Goal: Transaction & Acquisition: Purchase product/service

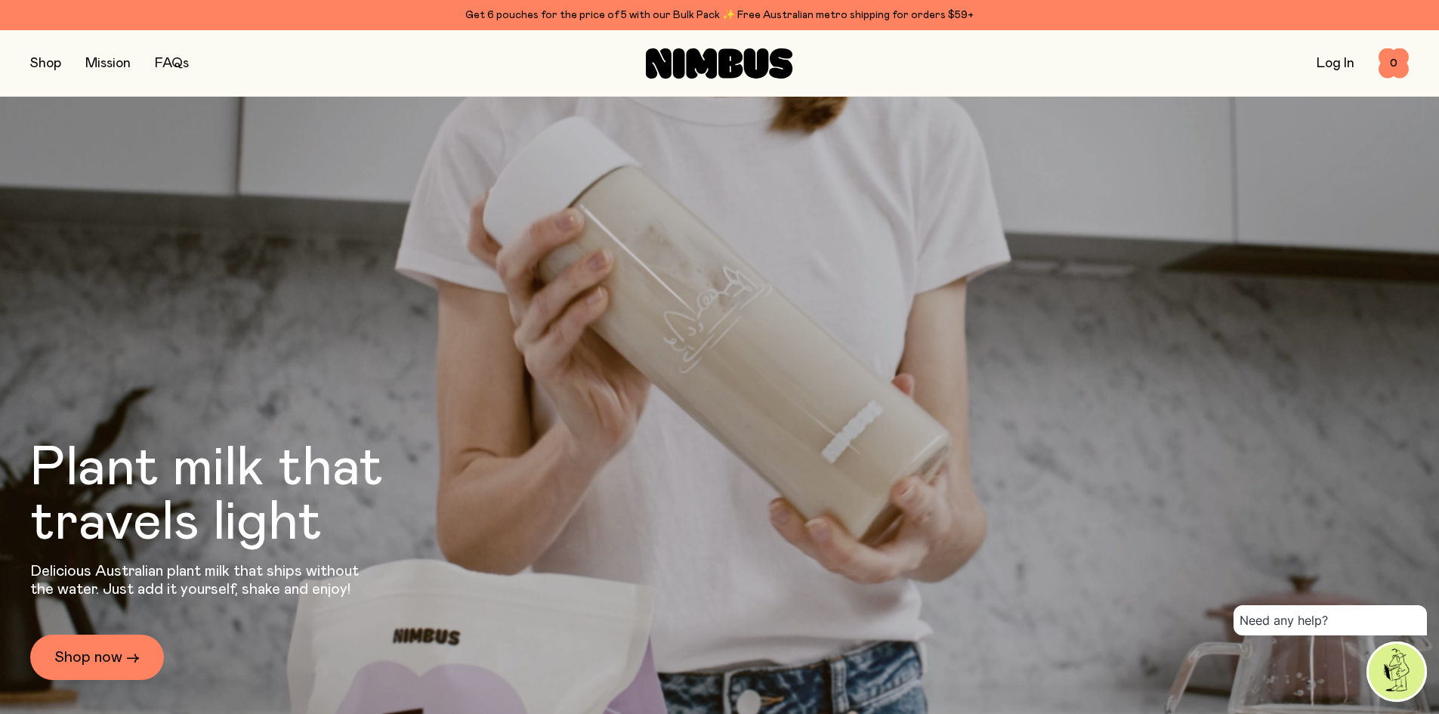
click at [45, 62] on button "button" at bounding box center [45, 63] width 31 height 21
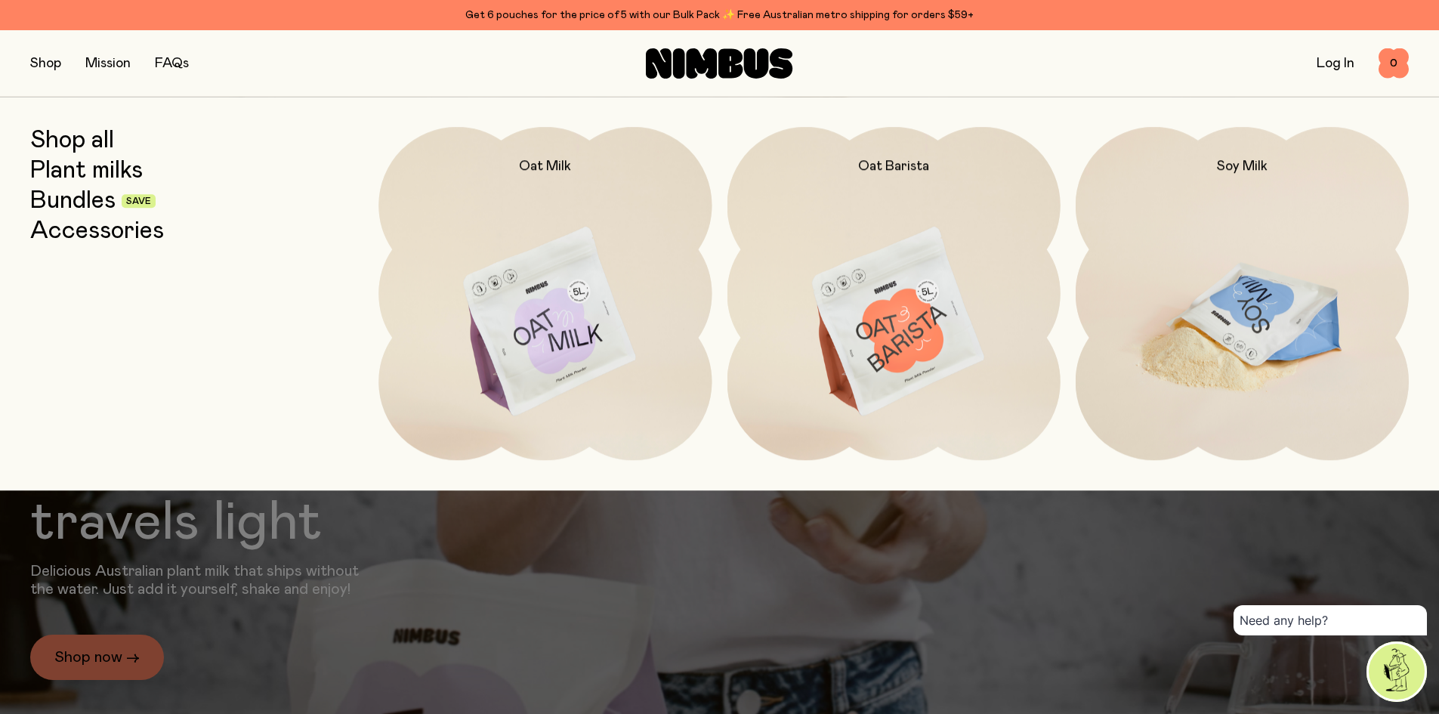
click at [712, 252] on img at bounding box center [1242, 322] width 333 height 391
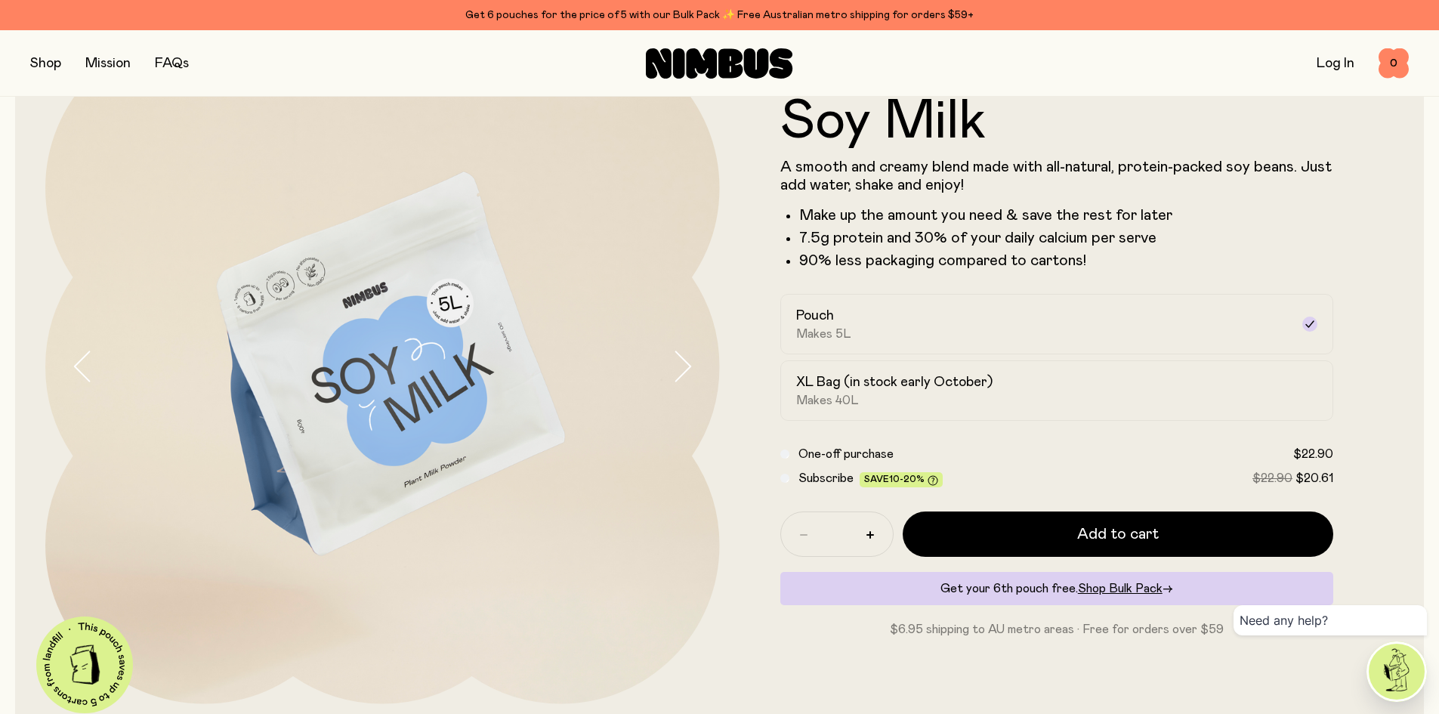
scroll to position [151, 0]
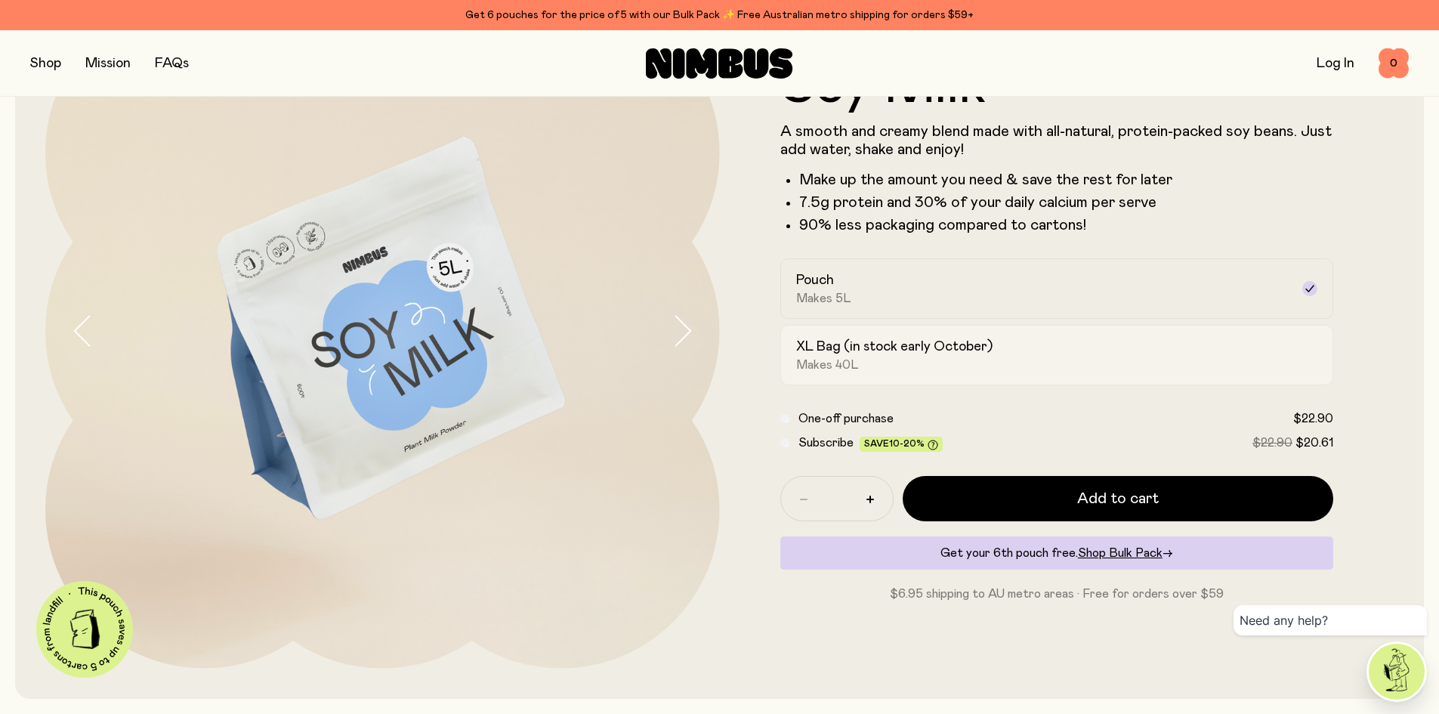
click at [712, 357] on div "XL Bag (in stock early October) Makes 40L" at bounding box center [1043, 355] width 495 height 35
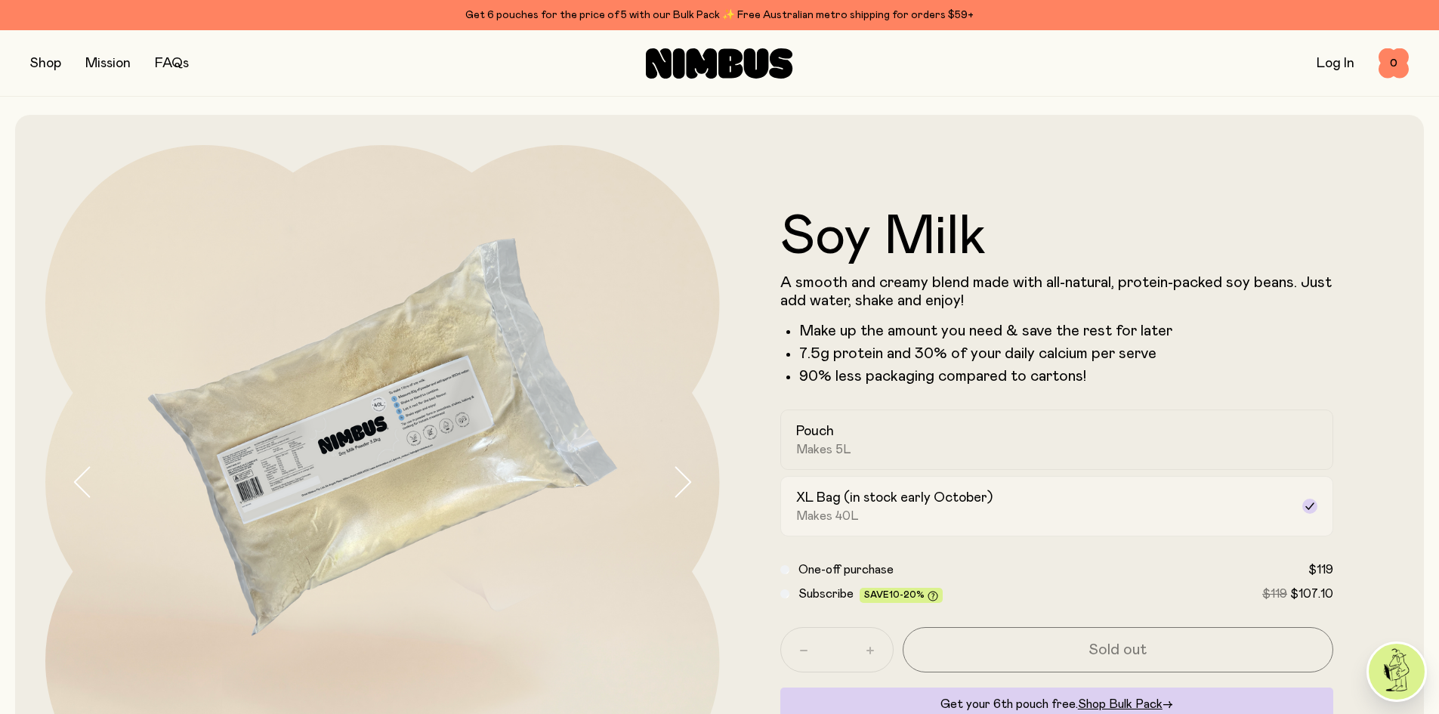
scroll to position [76, 0]
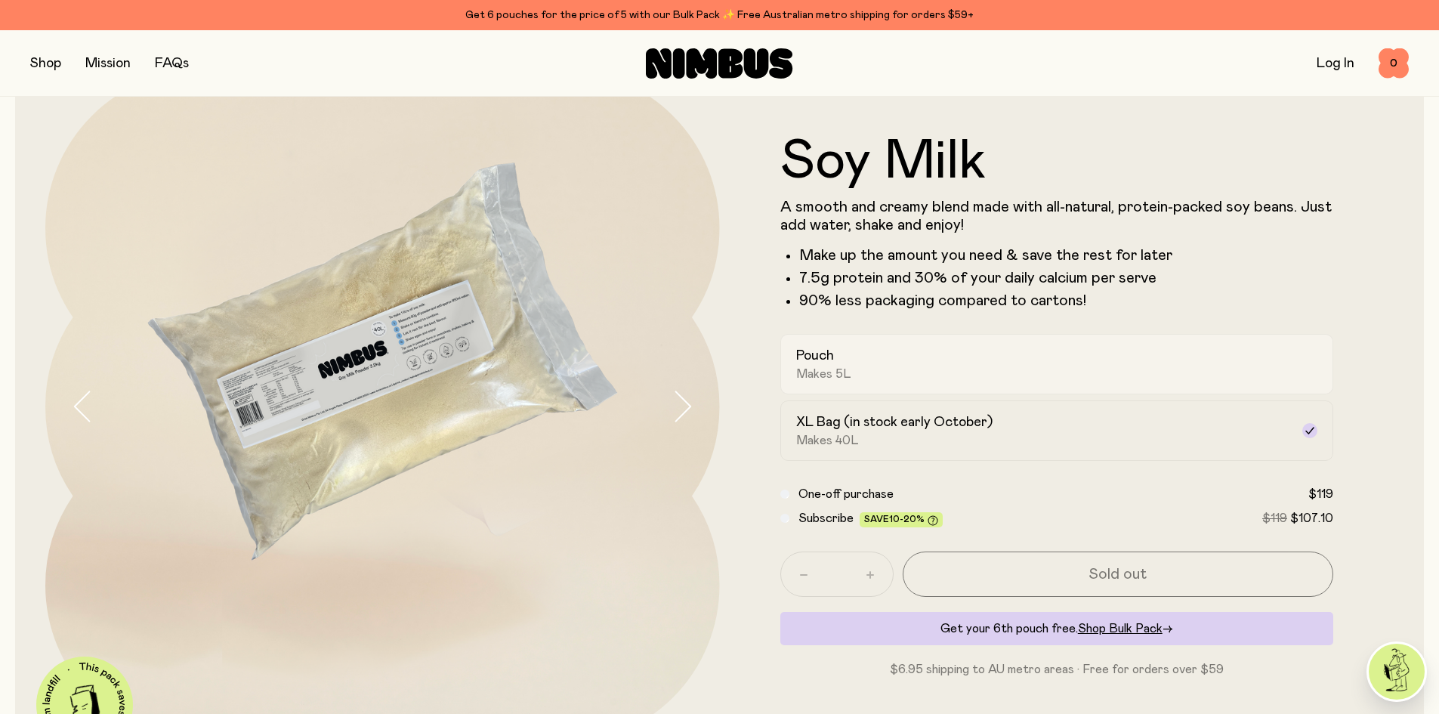
click at [712, 366] on div "Pouch Makes 5L" at bounding box center [1043, 364] width 495 height 35
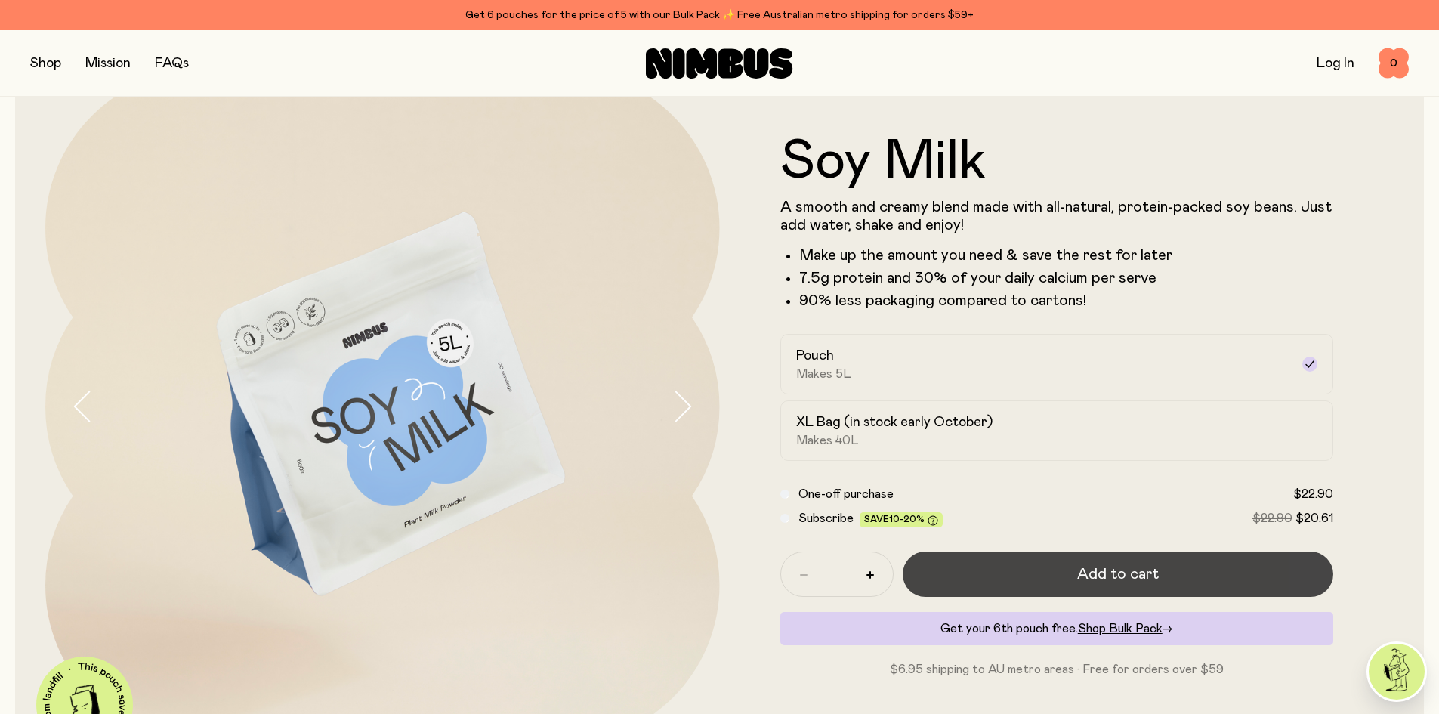
click at [712, 572] on button "Add to cart" at bounding box center [1118, 574] width 431 height 45
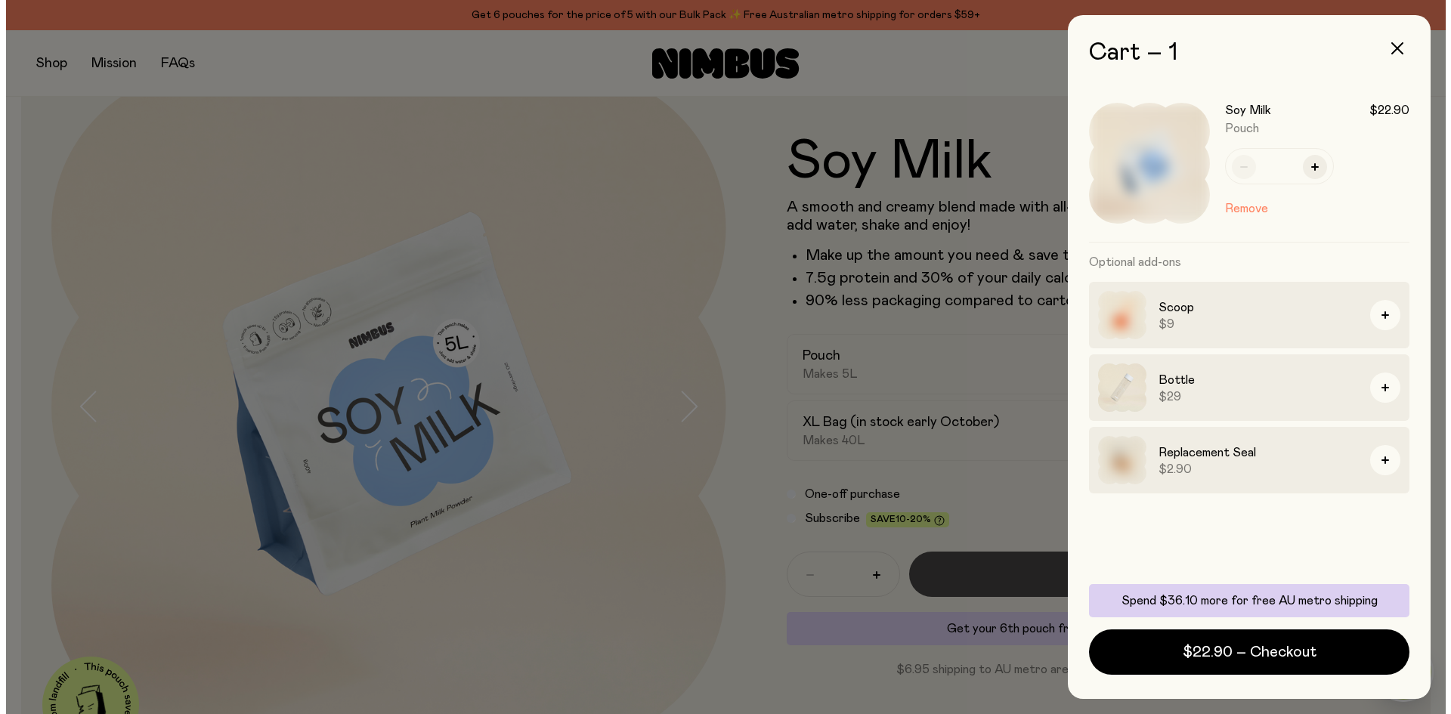
scroll to position [0, 0]
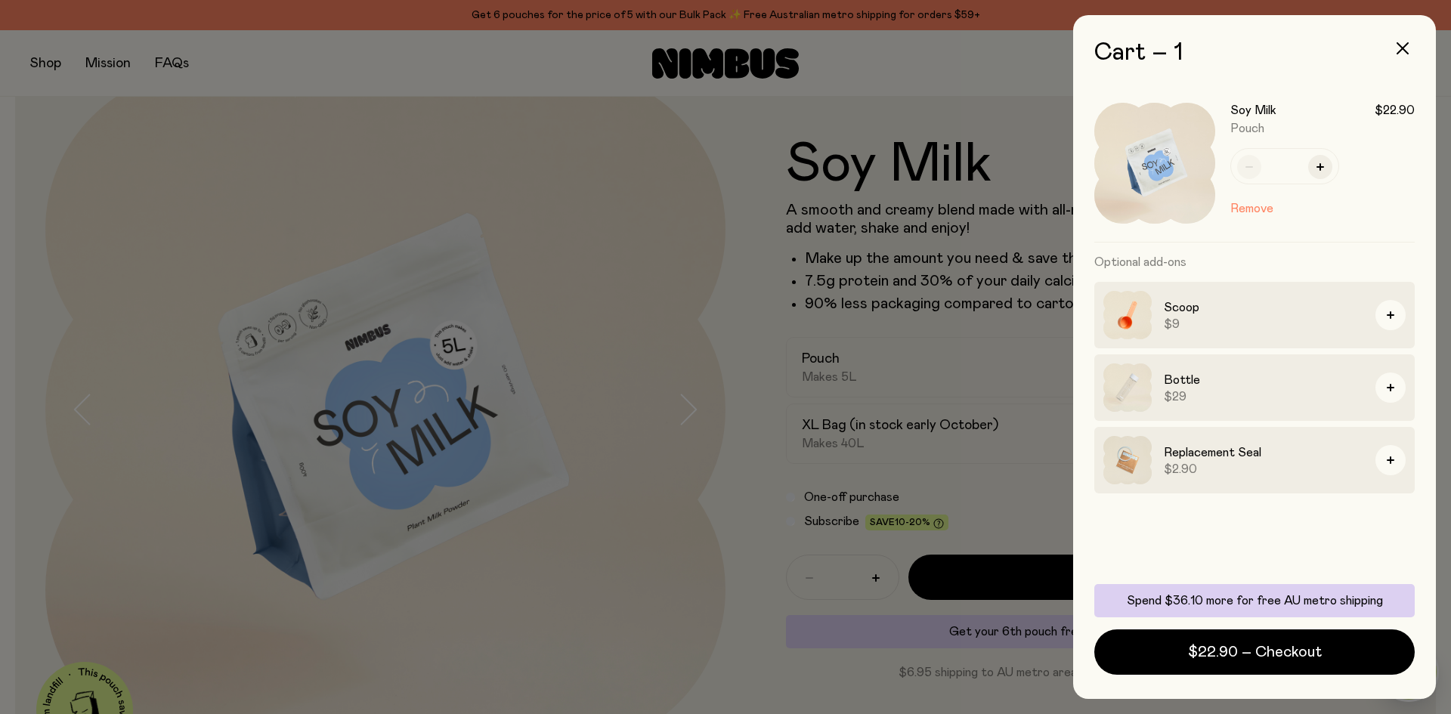
click at [345, 70] on div at bounding box center [725, 357] width 1451 height 714
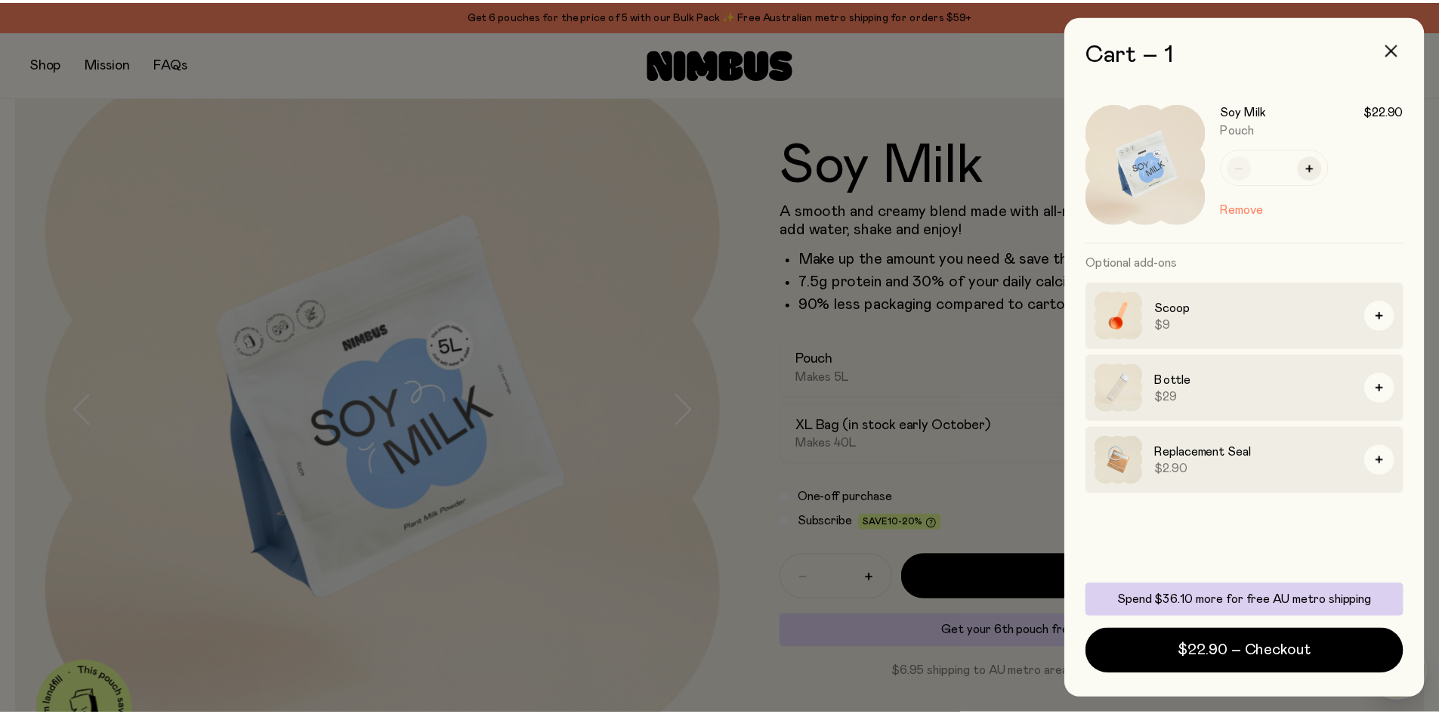
scroll to position [76, 0]
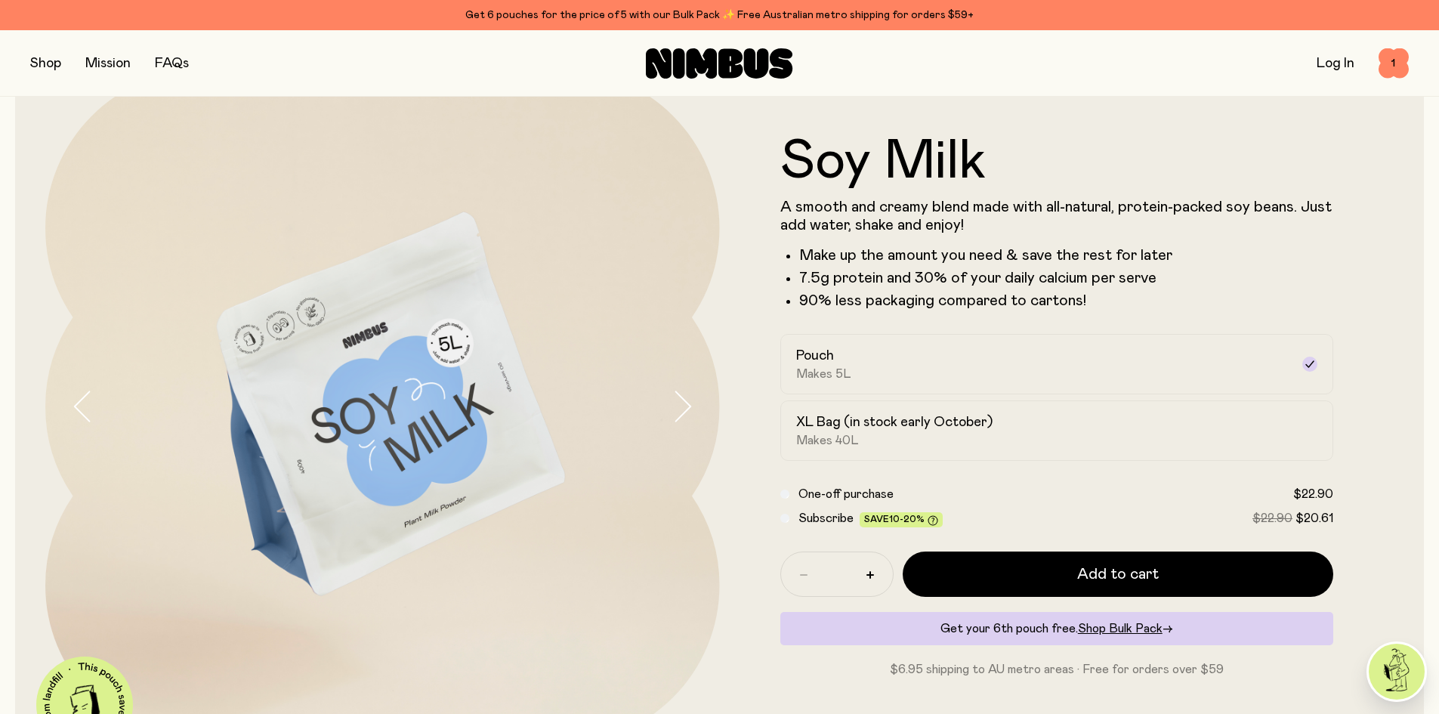
click at [46, 66] on button "button" at bounding box center [45, 63] width 31 height 21
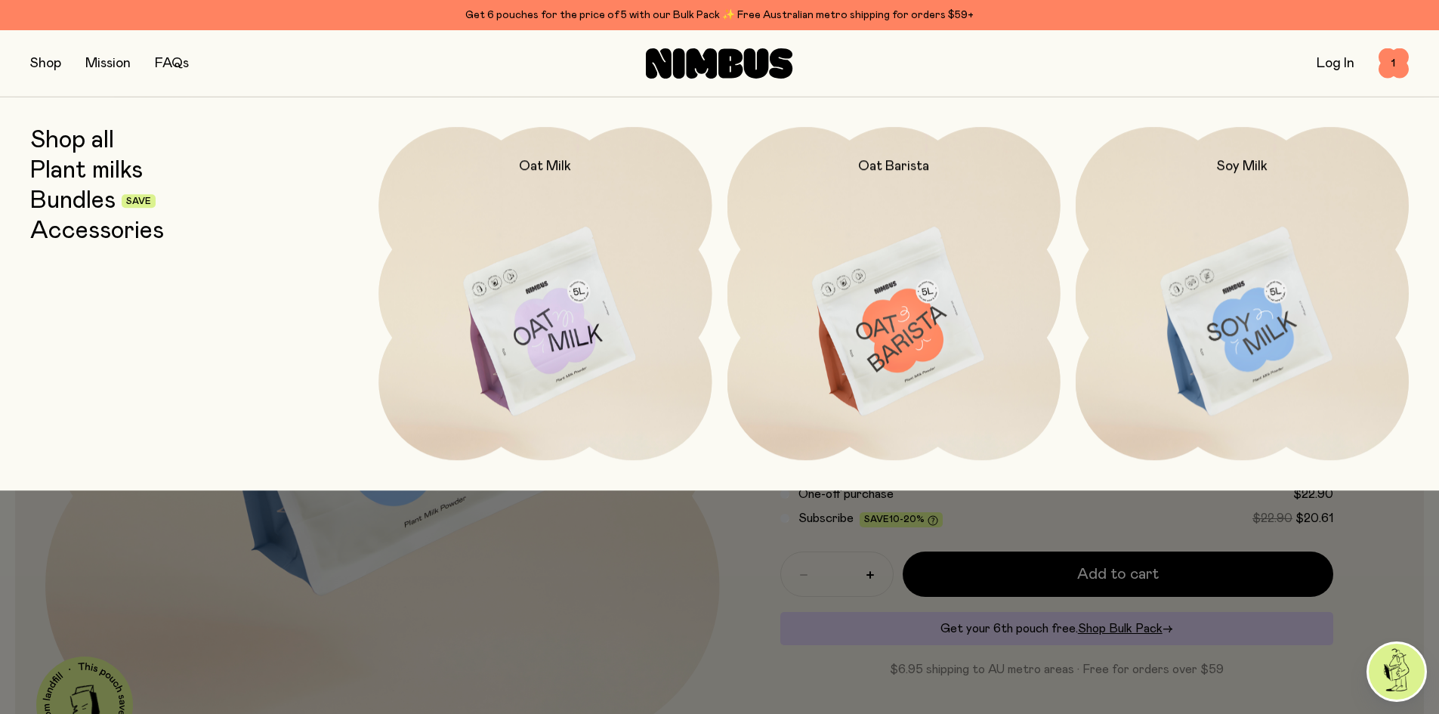
click at [61, 198] on link "Bundles" at bounding box center [72, 200] width 85 height 27
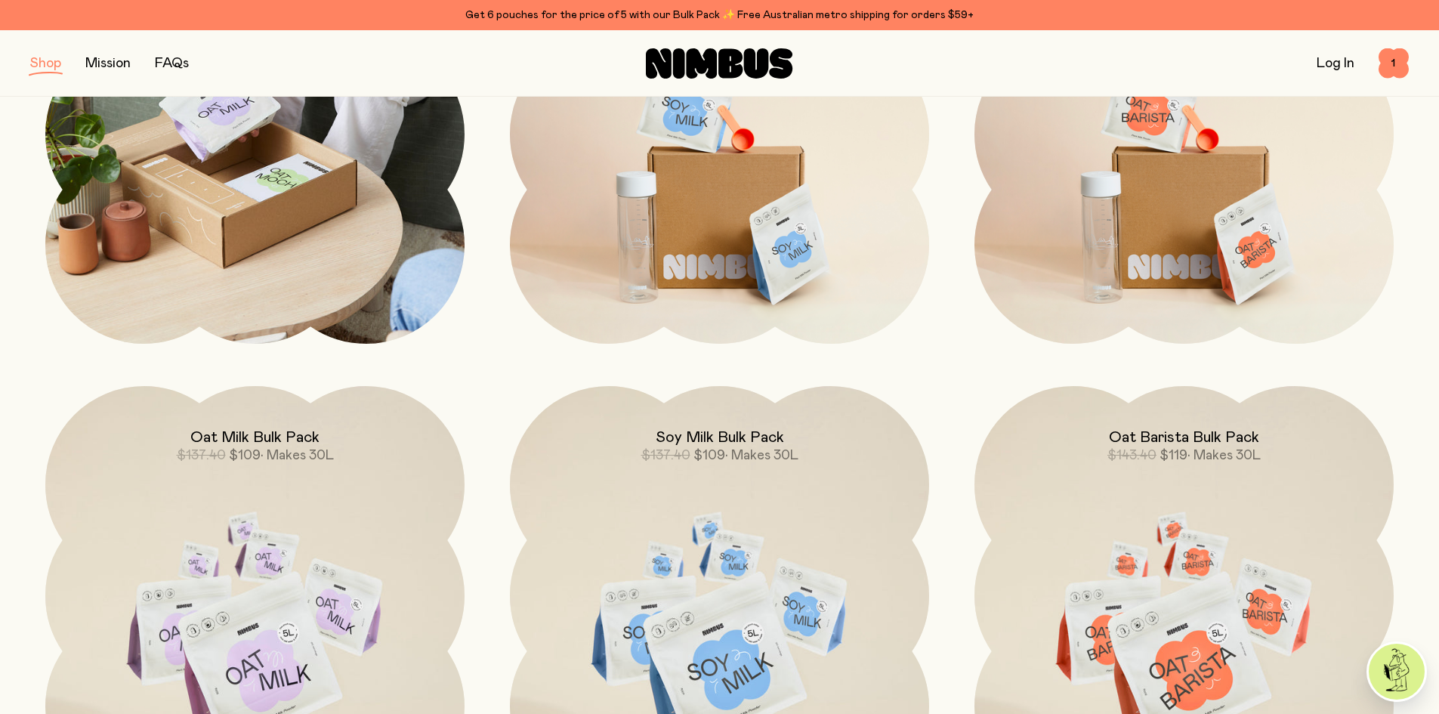
scroll to position [151, 0]
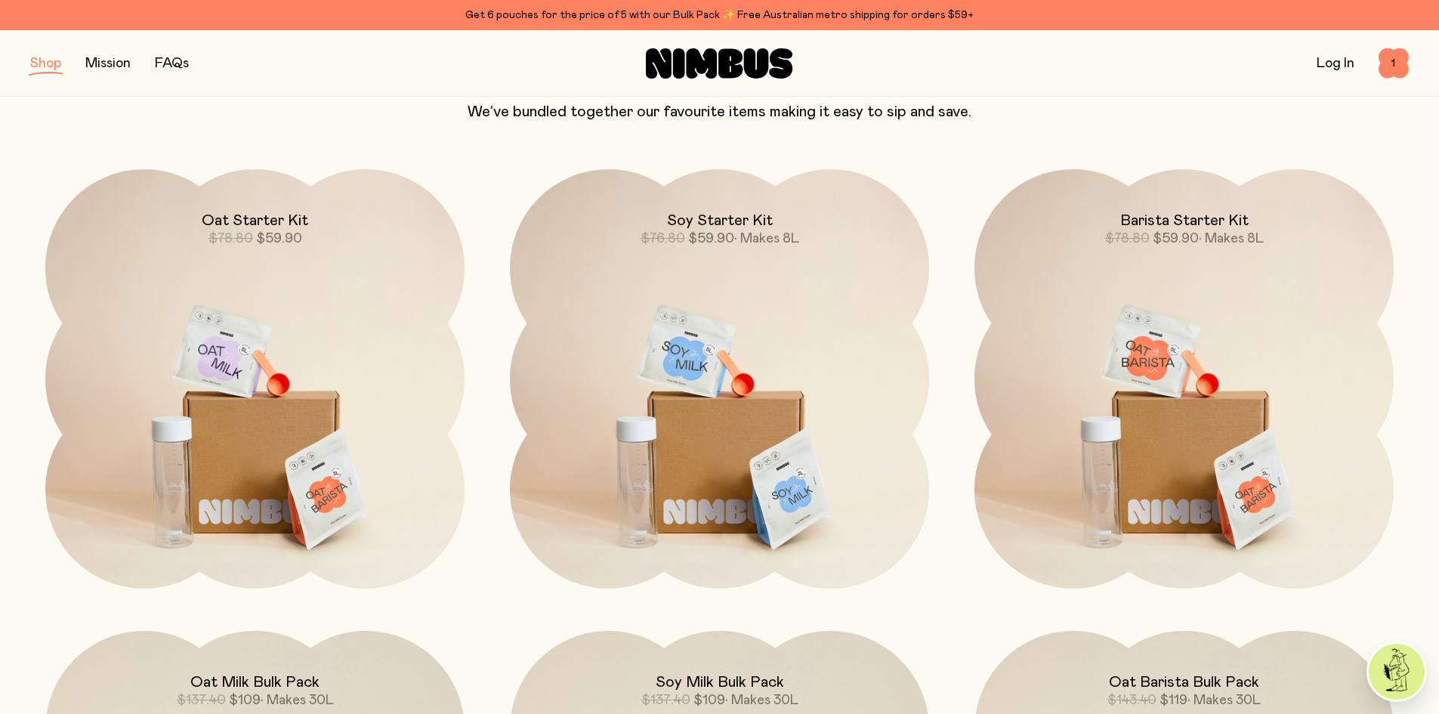
click at [101, 57] on link "Mission" at bounding box center [107, 64] width 45 height 14
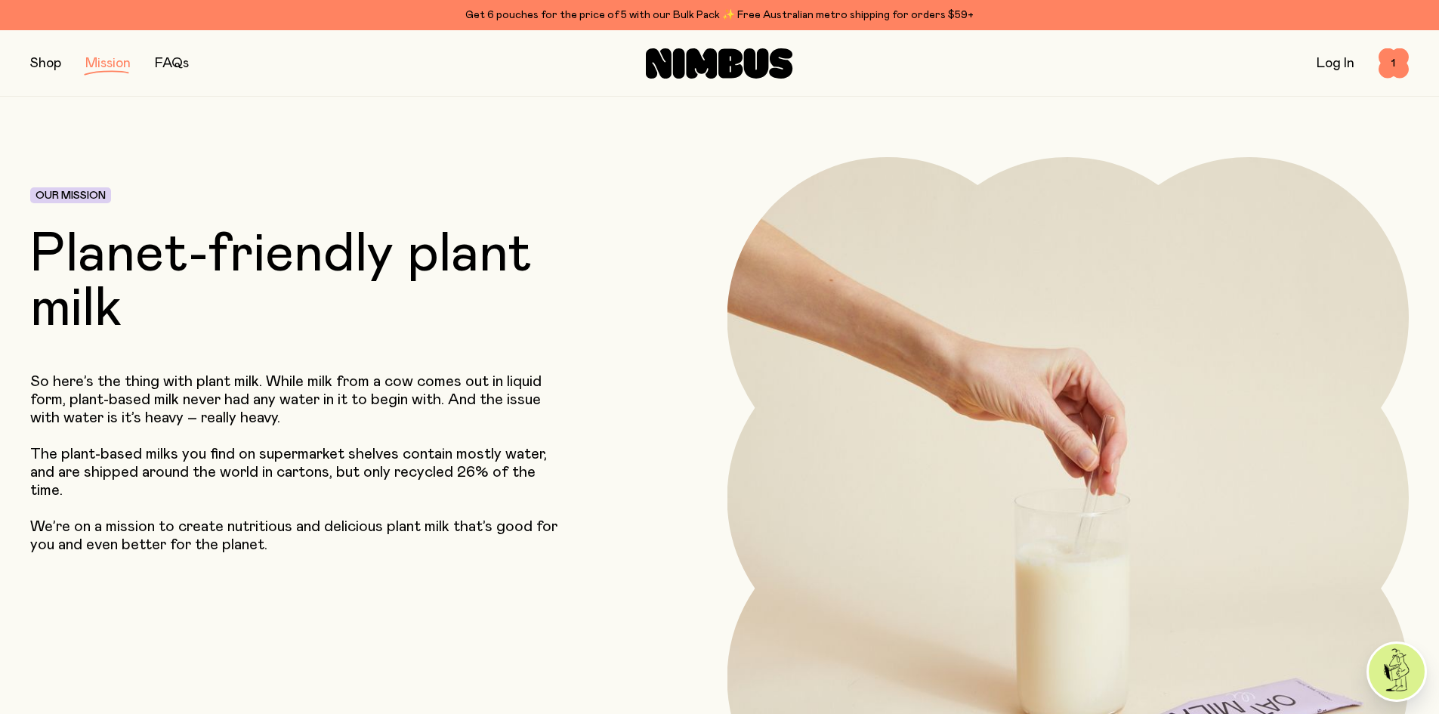
click at [51, 65] on button "button" at bounding box center [45, 63] width 31 height 21
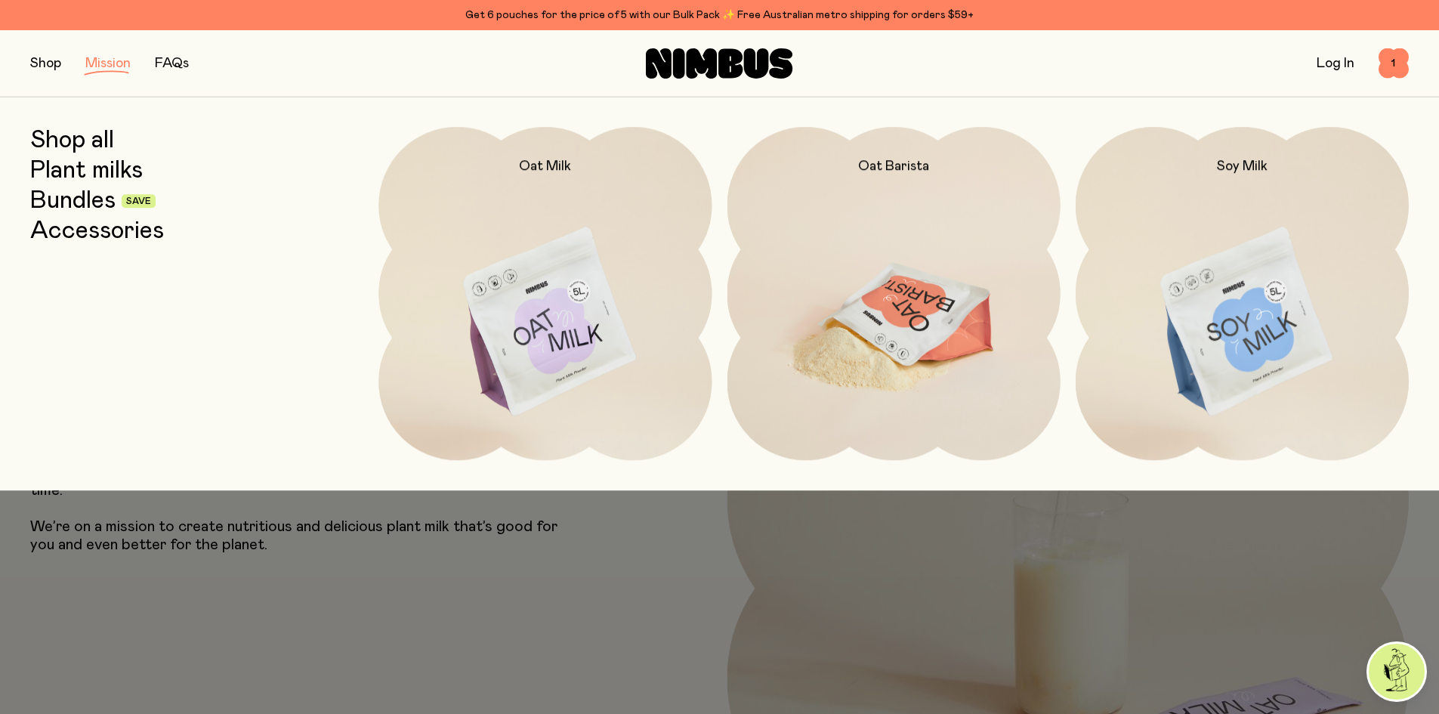
click at [712, 271] on img at bounding box center [894, 322] width 333 height 391
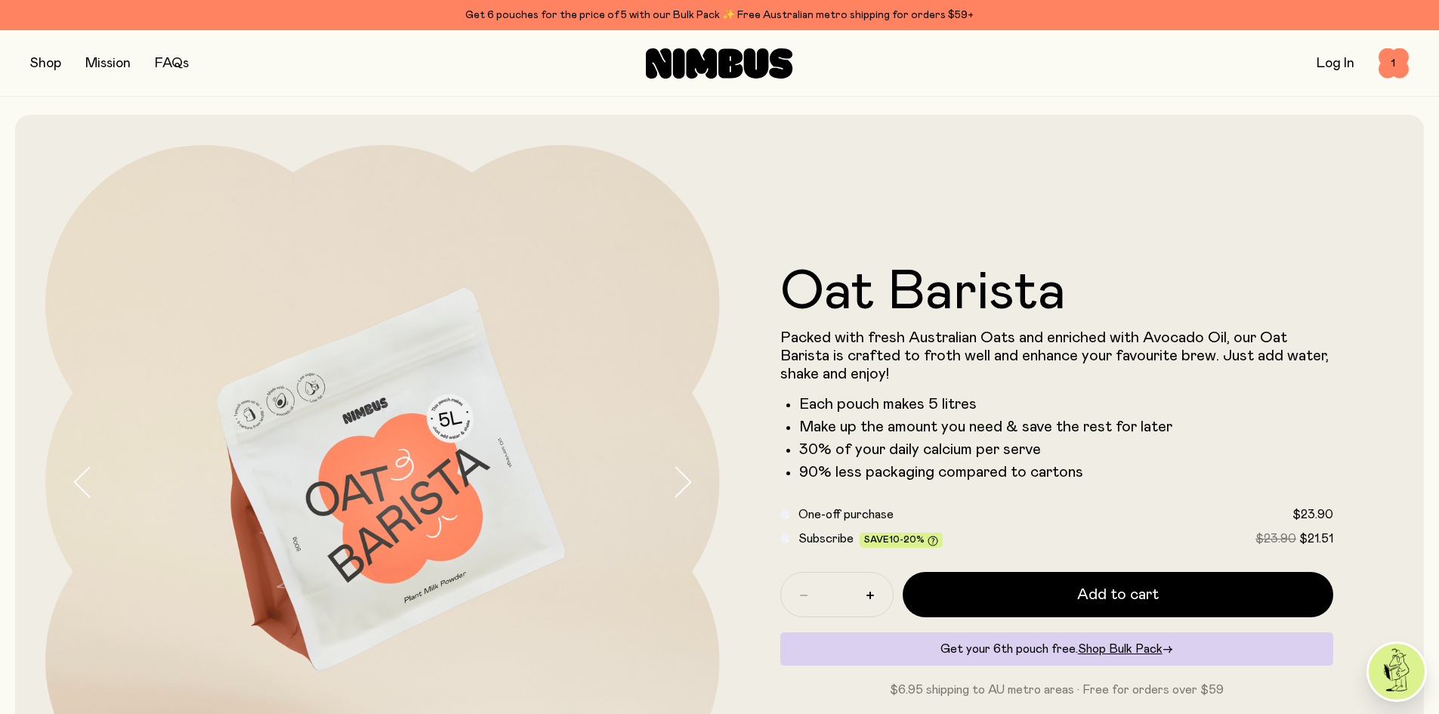
click at [48, 61] on button "button" at bounding box center [45, 63] width 31 height 21
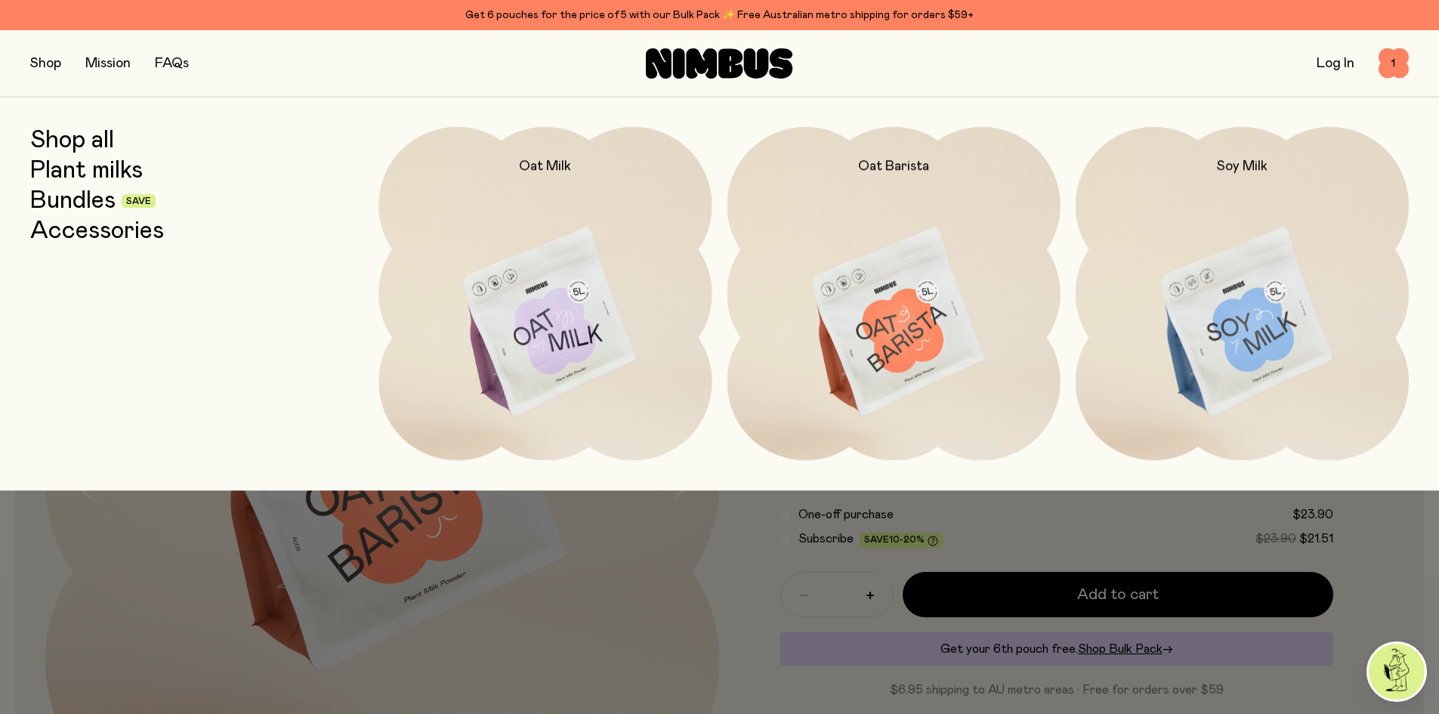
click at [85, 203] on link "Bundles" at bounding box center [72, 200] width 85 height 27
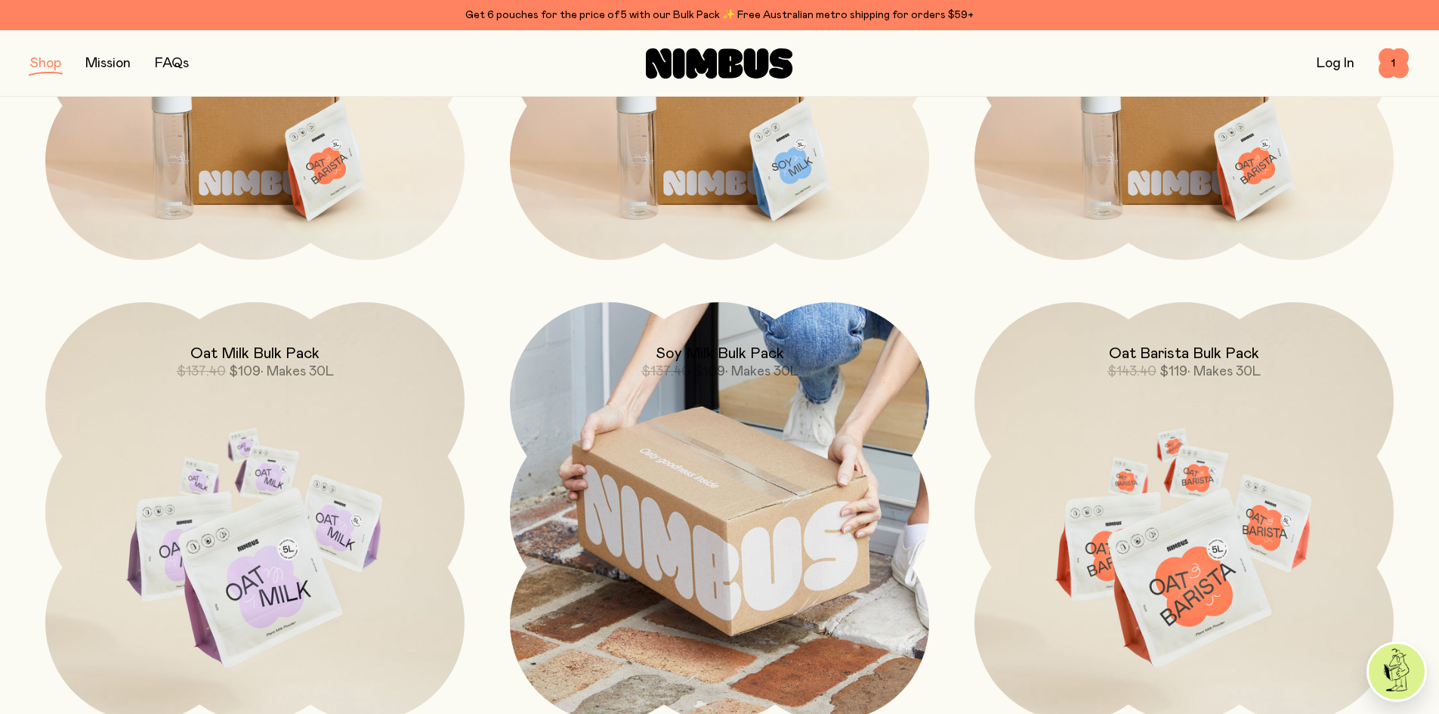
scroll to position [453, 0]
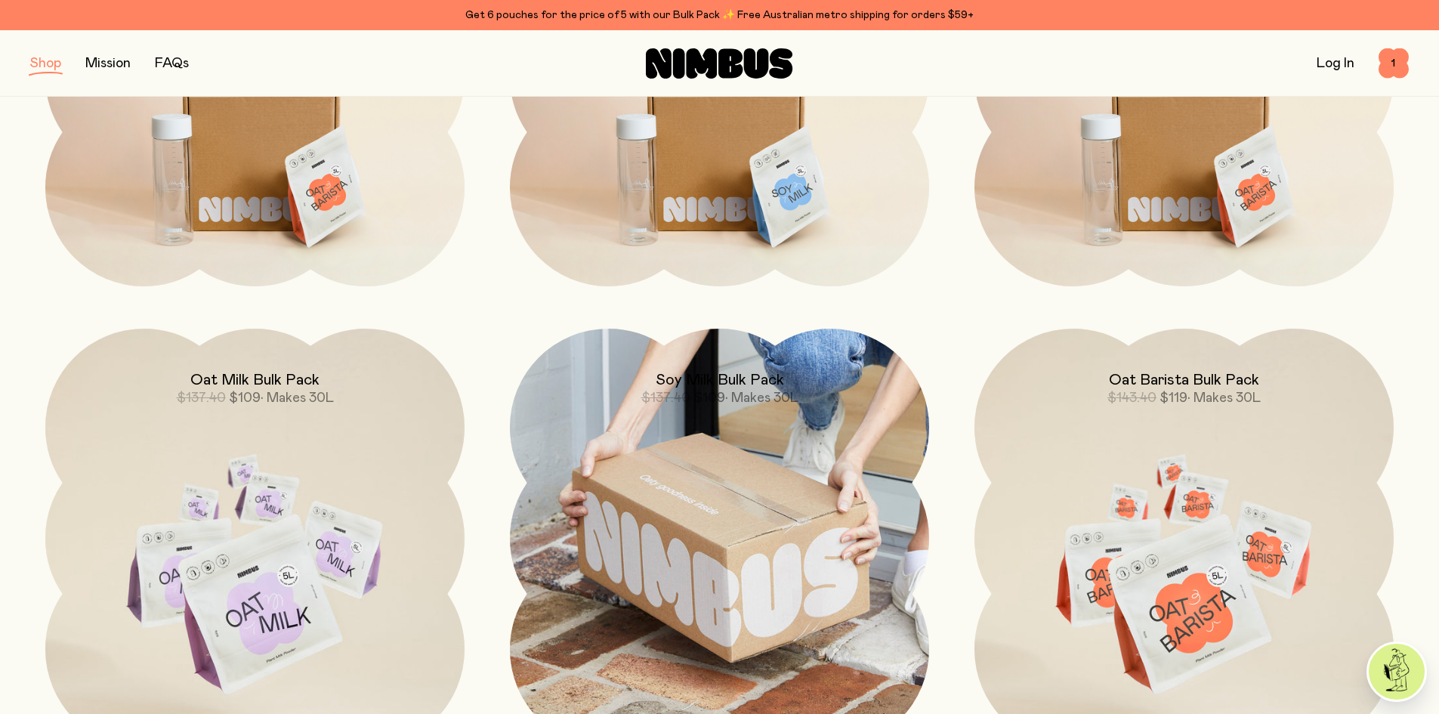
click at [712, 534] on img at bounding box center [719, 538] width 419 height 419
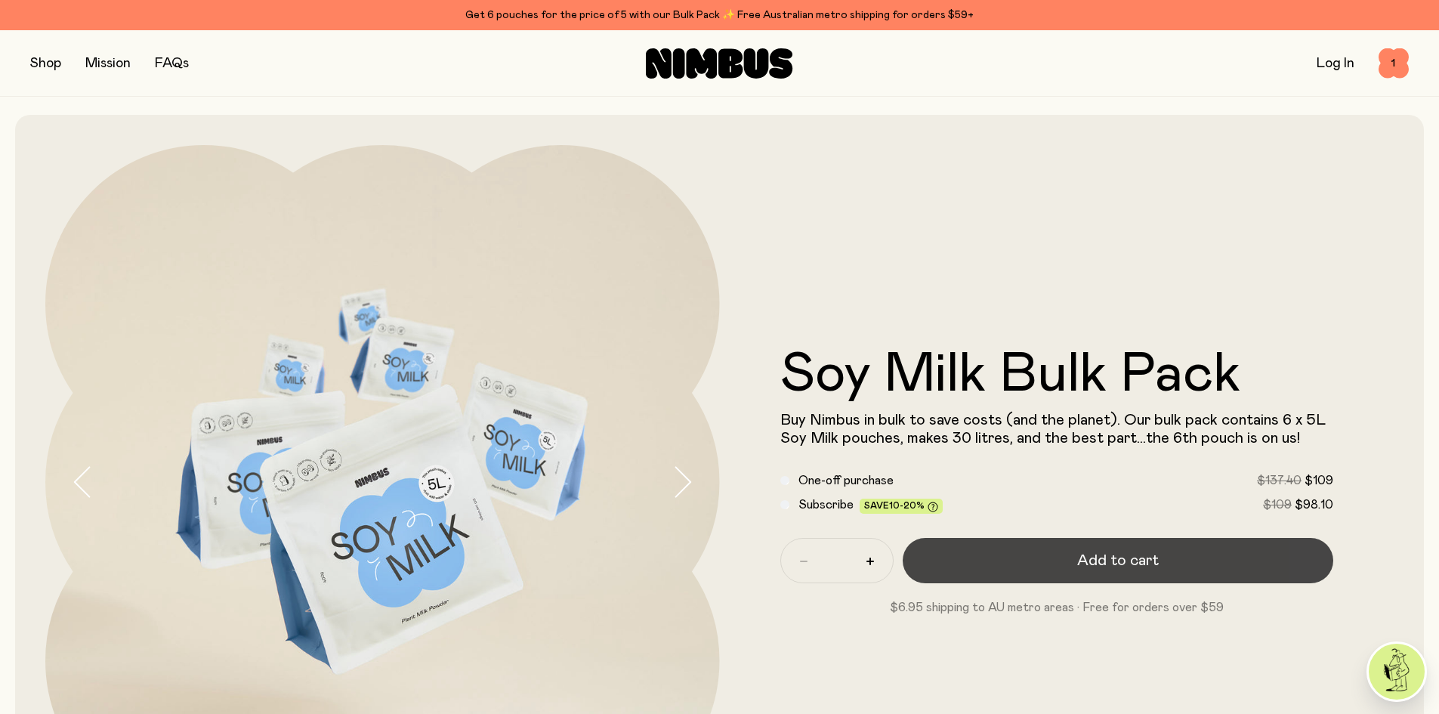
click at [712, 567] on button "Add to cart" at bounding box center [1118, 560] width 431 height 45
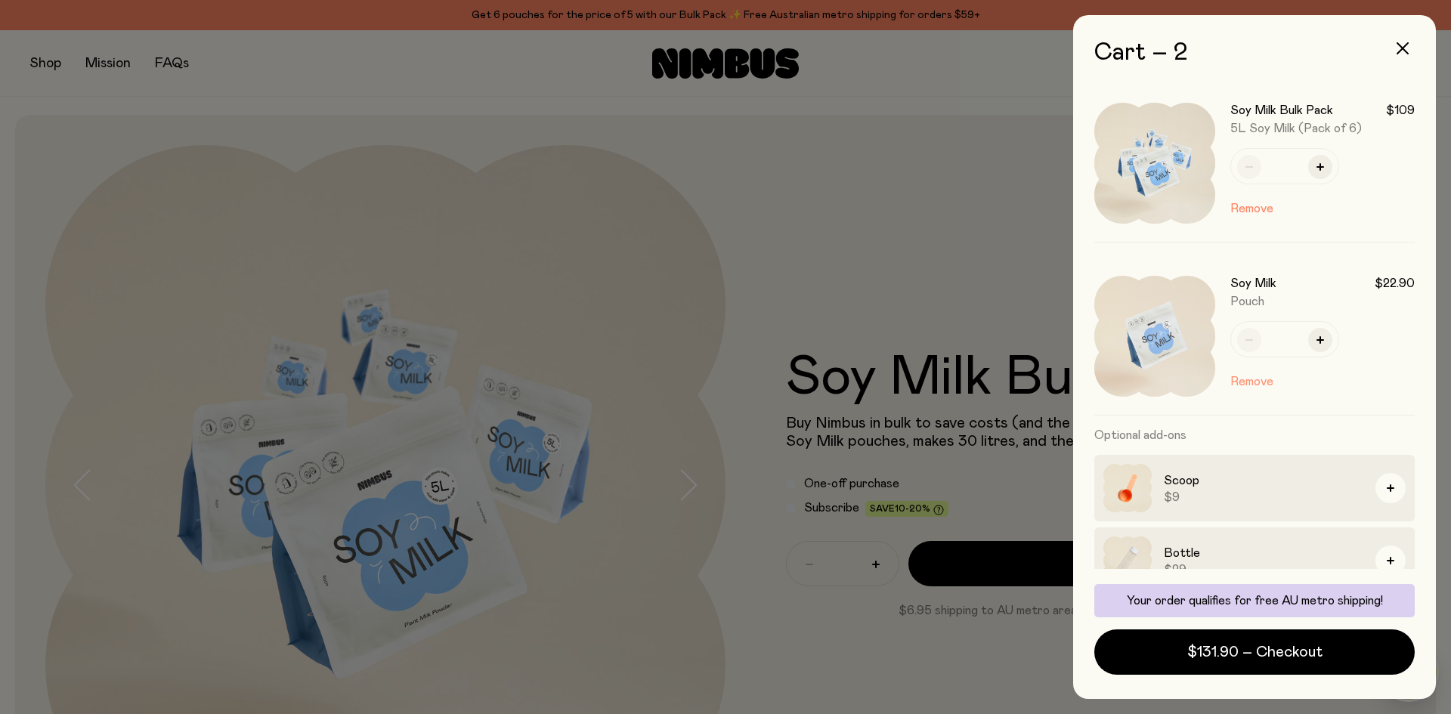
click at [712, 382] on button "Remove" at bounding box center [1251, 382] width 43 height 18
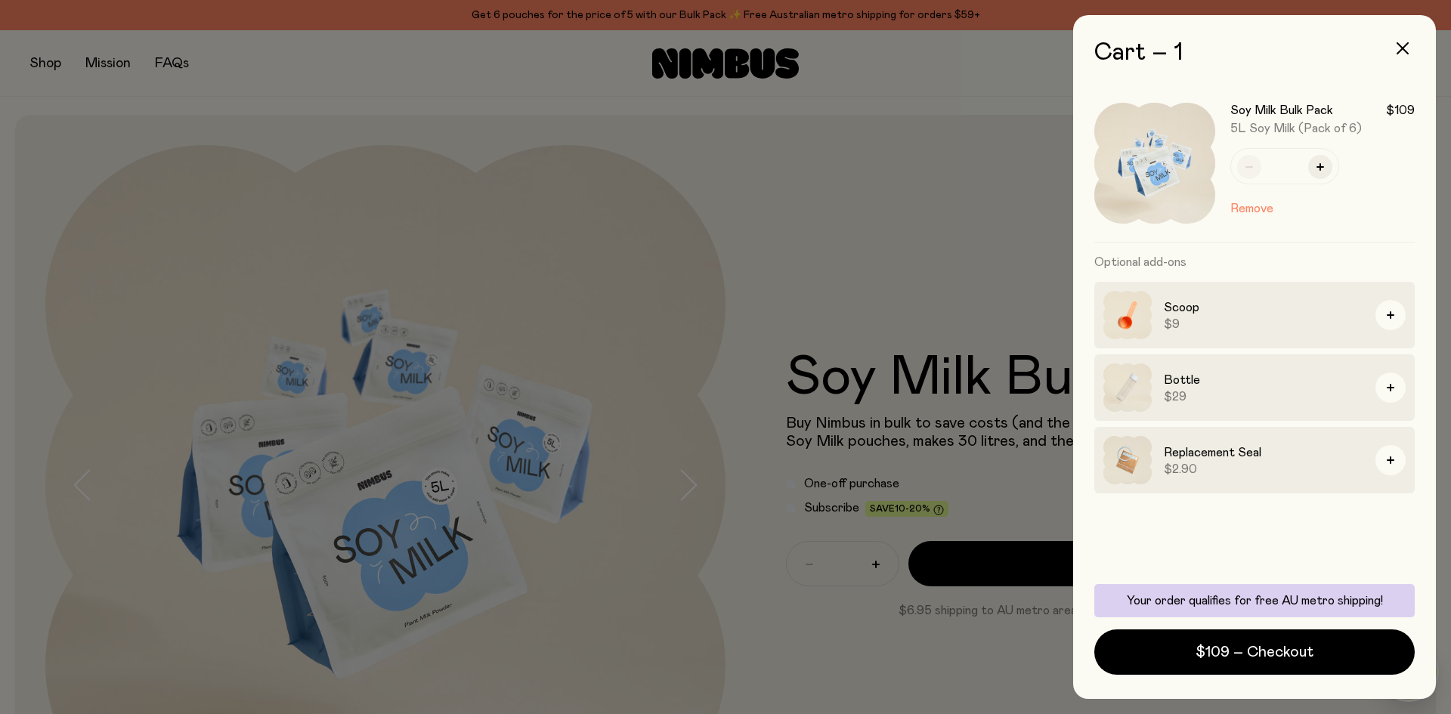
click at [51, 62] on div at bounding box center [725, 357] width 1451 height 714
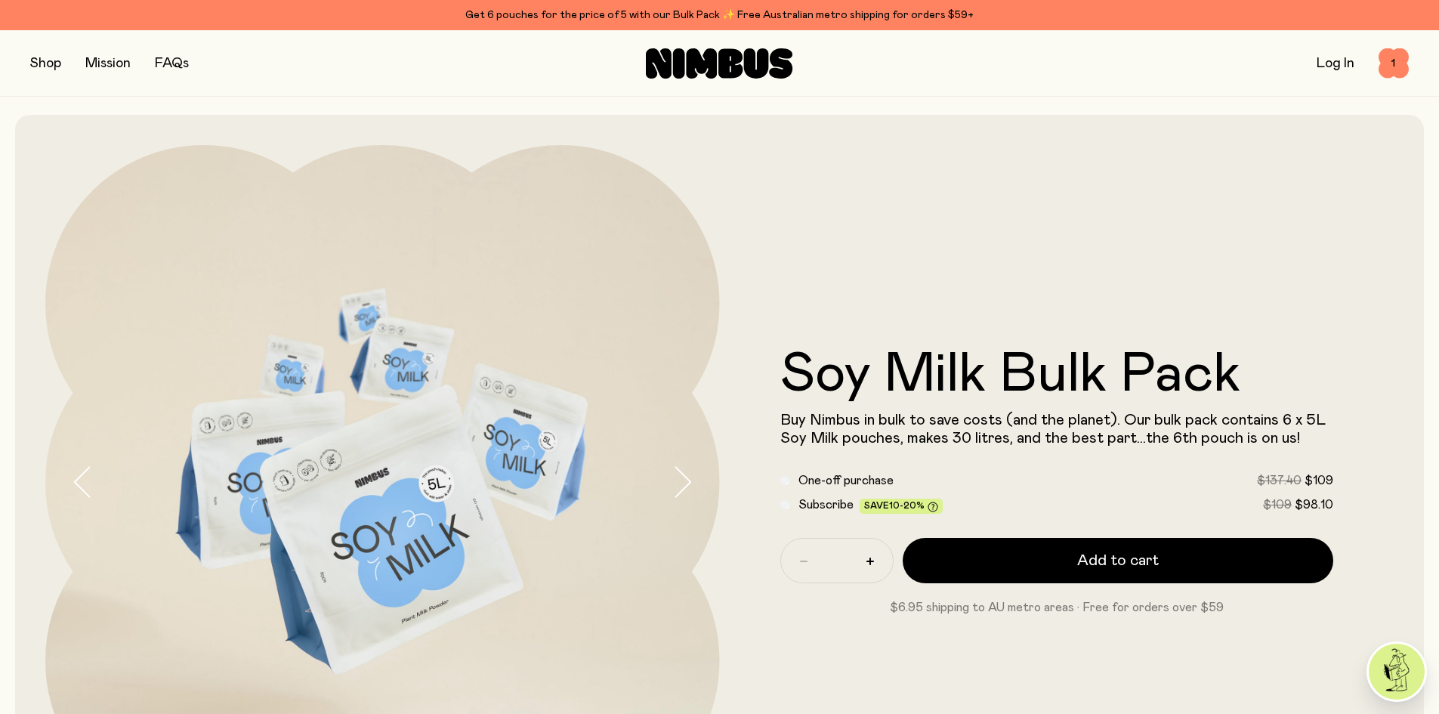
click at [46, 61] on button "button" at bounding box center [45, 63] width 31 height 21
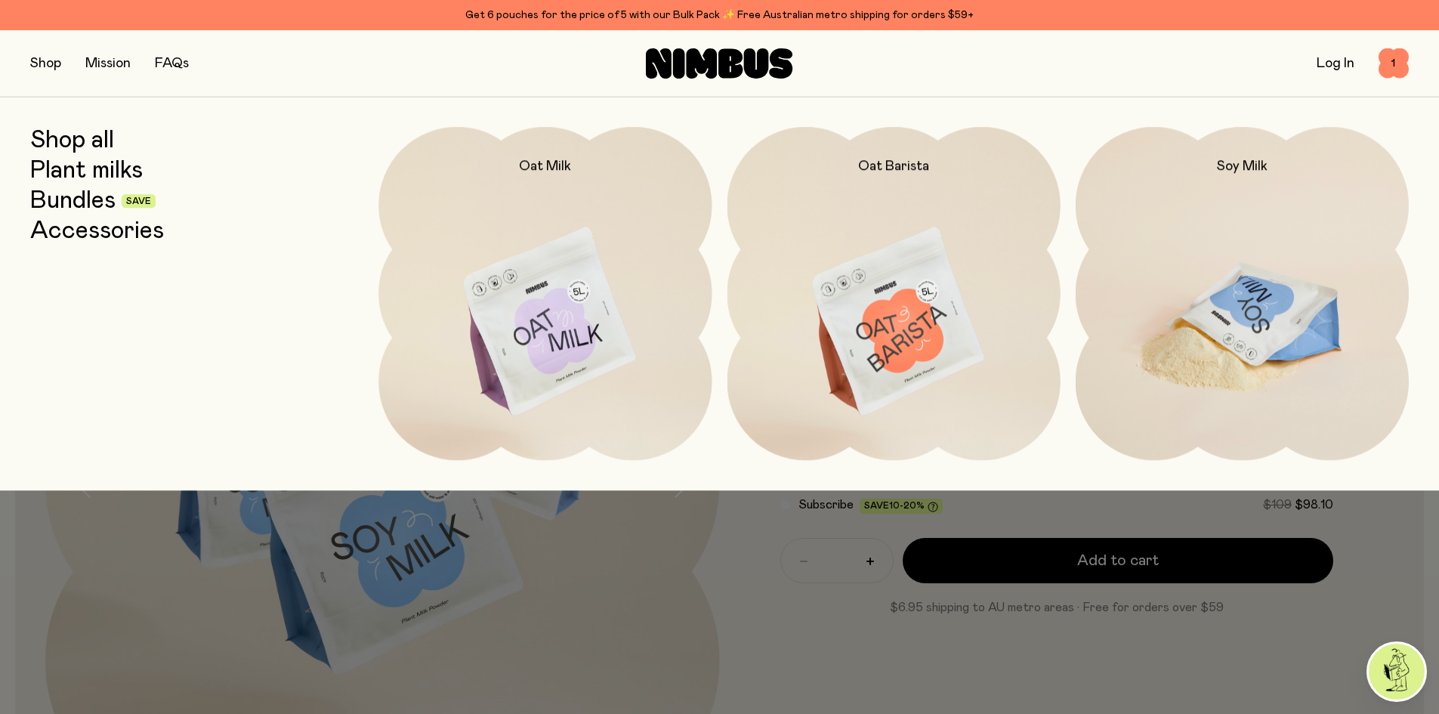
click at [712, 301] on img at bounding box center [1242, 322] width 333 height 391
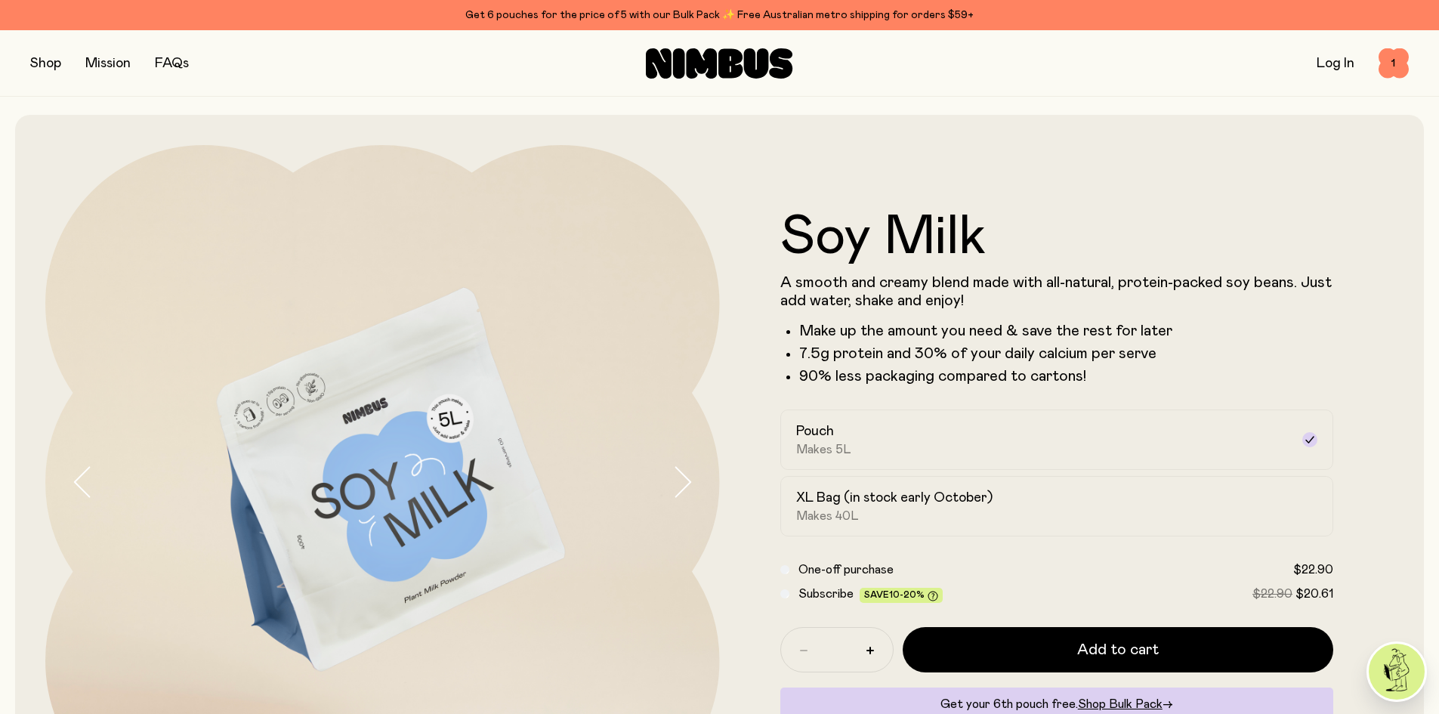
click at [55, 64] on button "button" at bounding box center [45, 63] width 31 height 21
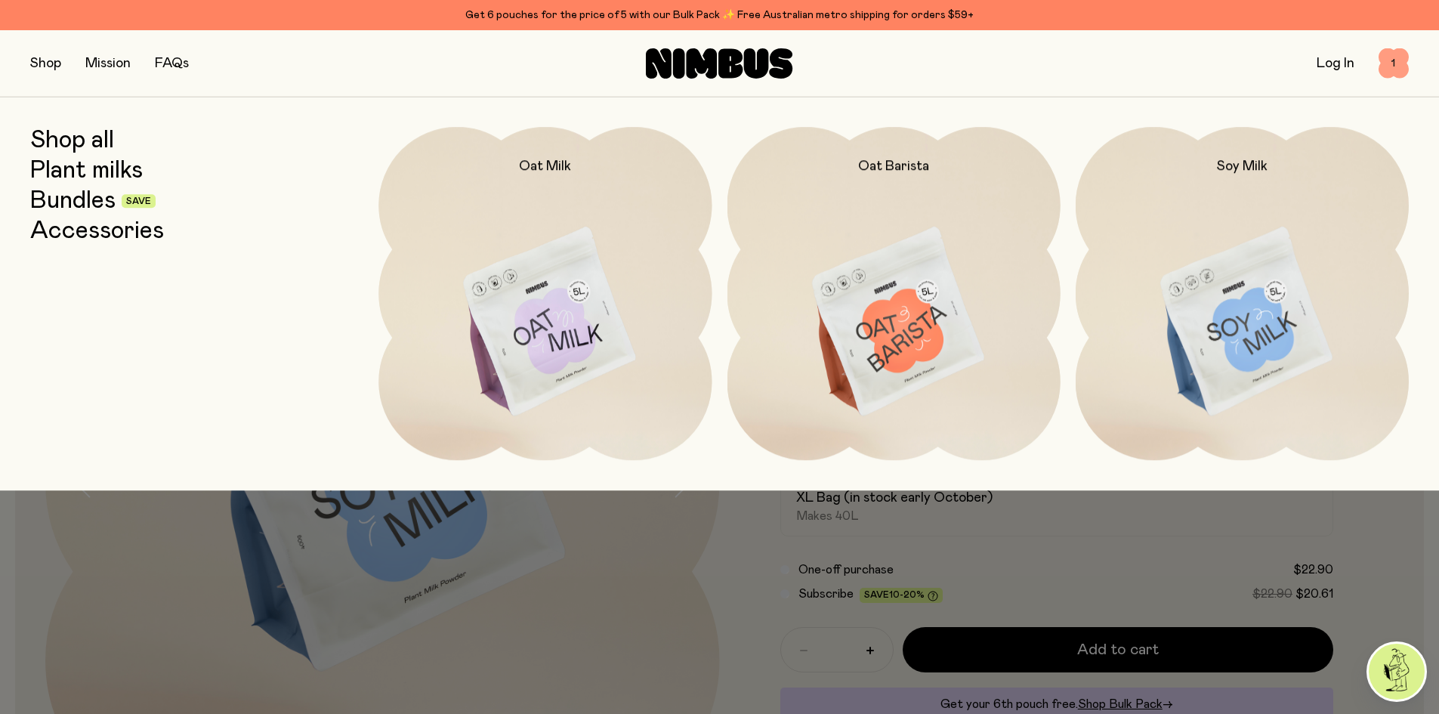
click at [712, 65] on span "1" at bounding box center [1394, 63] width 30 height 30
